Goal: Subscribe to service/newsletter

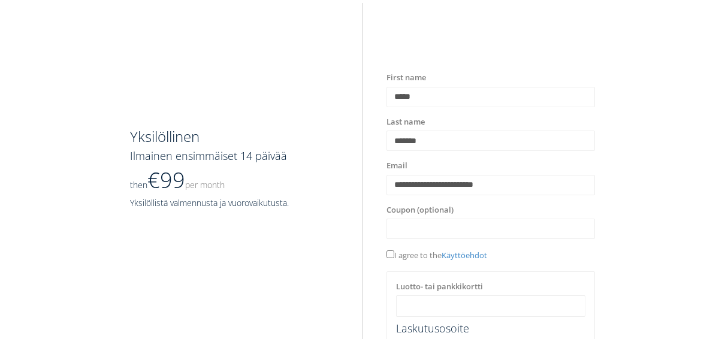
click at [421, 286] on label "Luotto- tai pankkikortti" at bounding box center [439, 287] width 87 height 12
click at [411, 281] on label "Luotto- tai pankkikortti" at bounding box center [439, 287] width 87 height 12
click at [428, 314] on div at bounding box center [490, 306] width 189 height 22
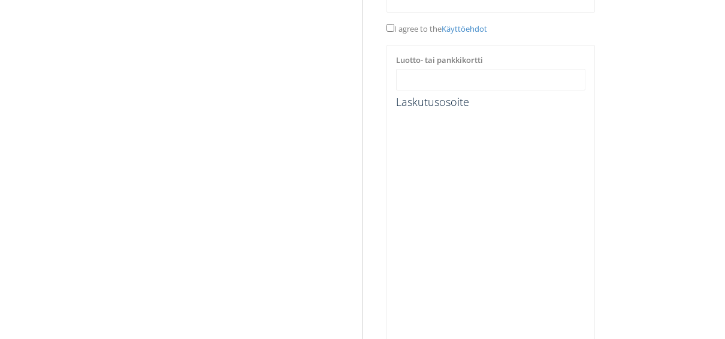
scroll to position [296, 0]
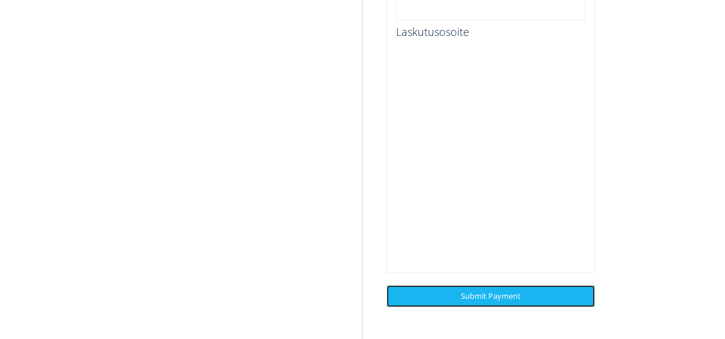
click at [463, 296] on span "Submit Payment" at bounding box center [491, 295] width 60 height 11
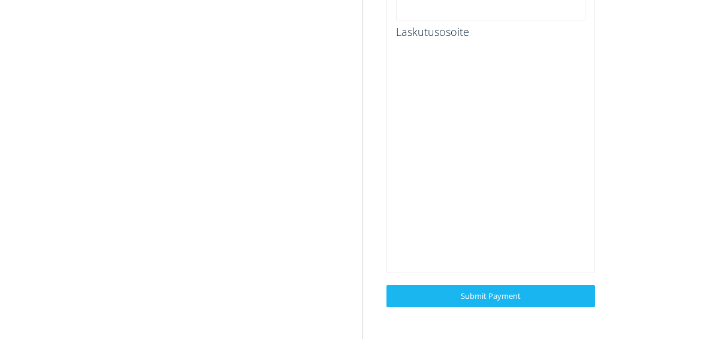
scroll to position [0, 0]
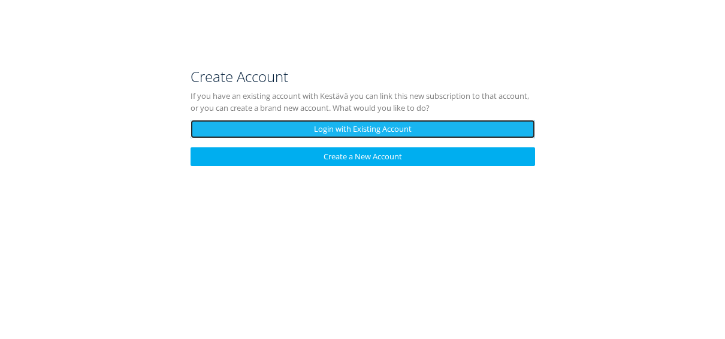
click at [340, 129] on link "Login with Existing Account" at bounding box center [362, 129] width 344 height 19
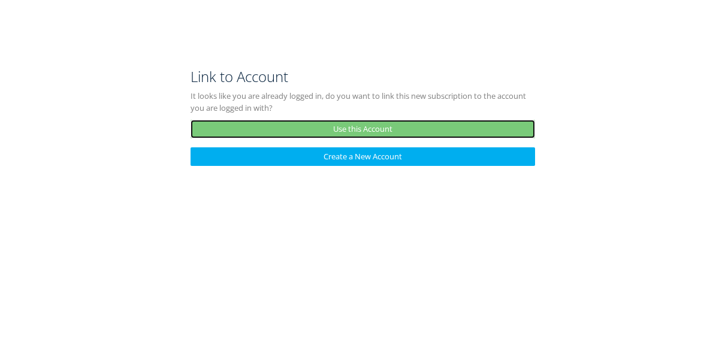
click at [393, 132] on link "Use this Account" at bounding box center [362, 129] width 344 height 19
